Goal: Use online tool/utility: Utilize a website feature to perform a specific function

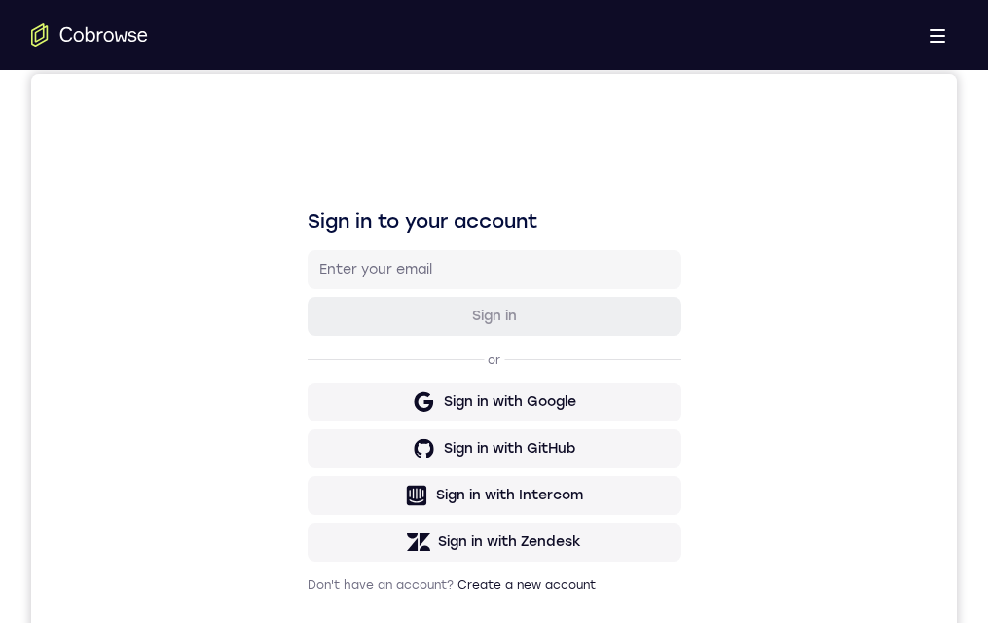
scroll to position [292, 0]
